Goal: Navigation & Orientation: Find specific page/section

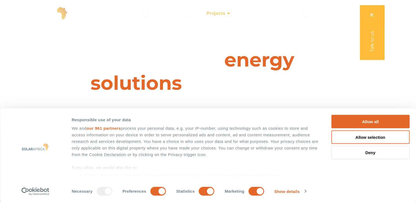
click at [214, 13] on span "Projects" at bounding box center [216, 13] width 19 height 7
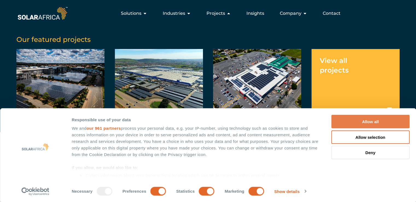
click at [402, 123] on button "Allow all" at bounding box center [371, 121] width 78 height 13
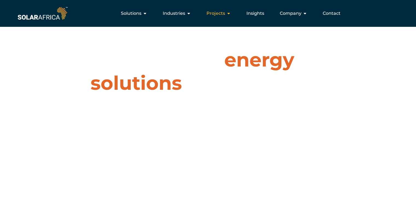
click at [229, 15] on icon "Menu" at bounding box center [229, 13] width 4 height 4
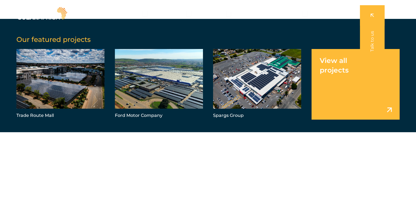
click at [388, 109] on link "Menu" at bounding box center [356, 84] width 88 height 71
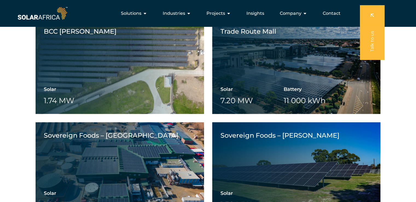
scroll to position [1122, 0]
